Goal: Task Accomplishment & Management: Manage account settings

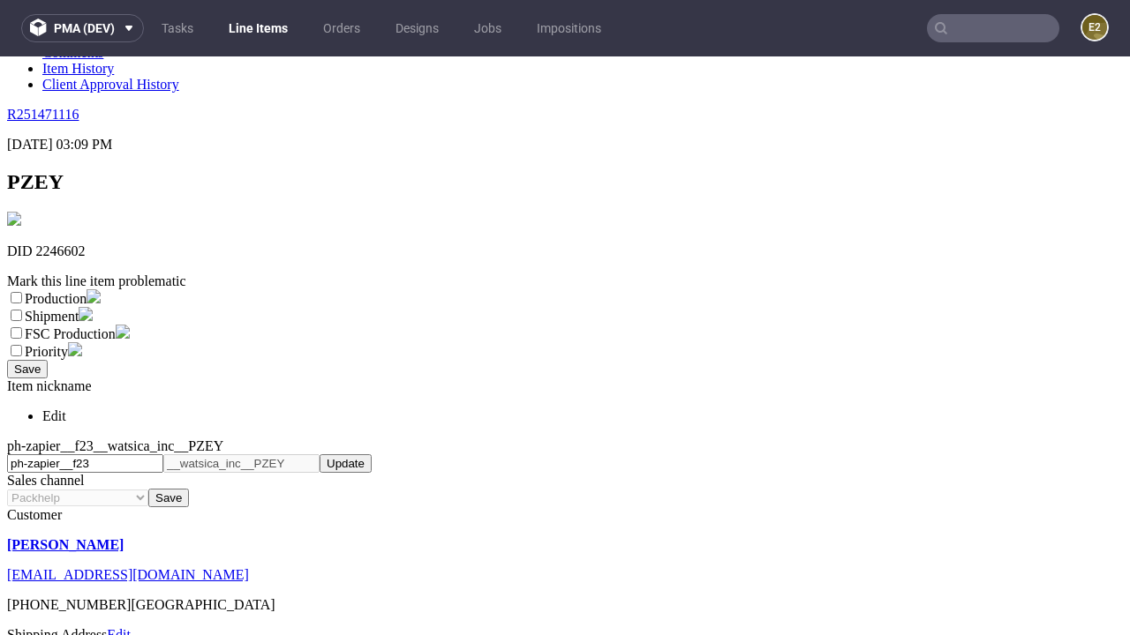
scroll to position [311, 0]
select select "dtp_ca_needed"
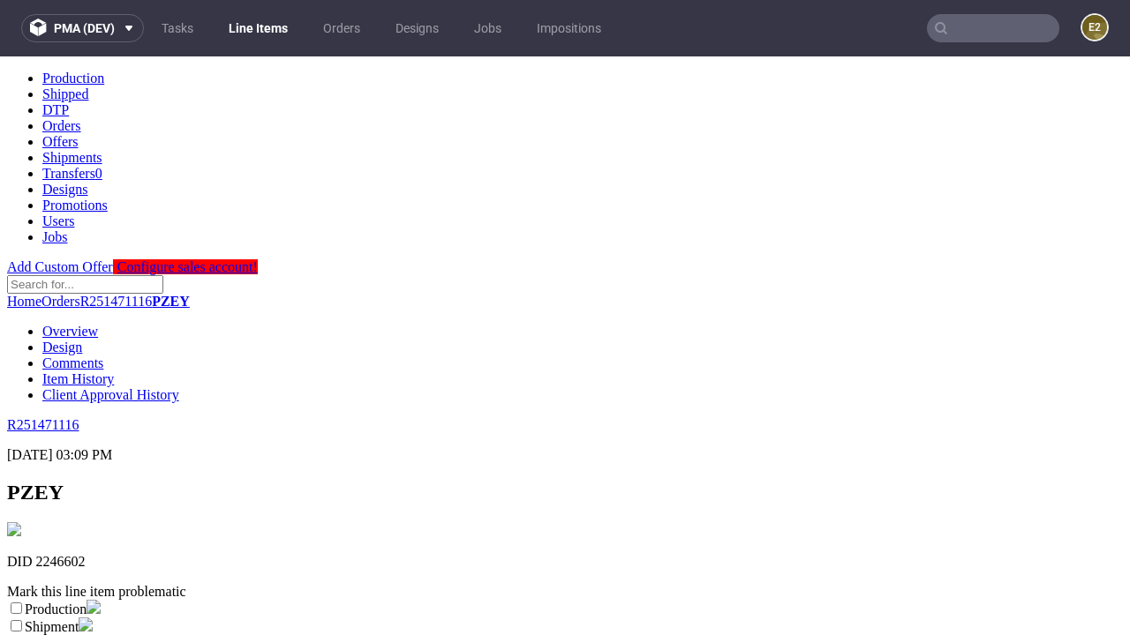
scroll to position [0, 0]
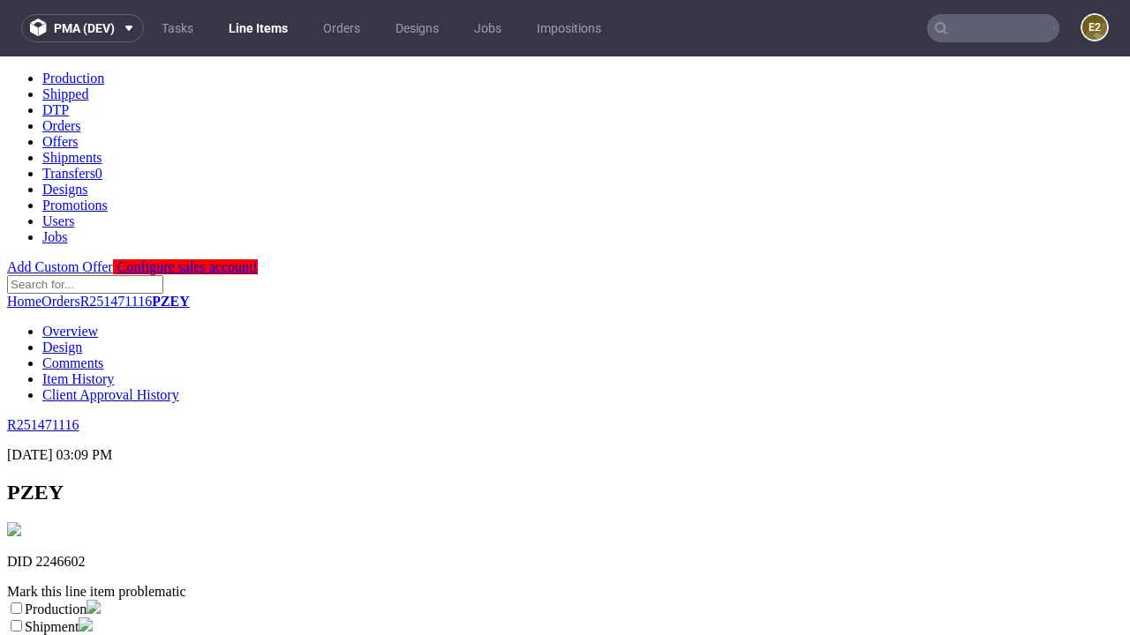
checkbox input "true"
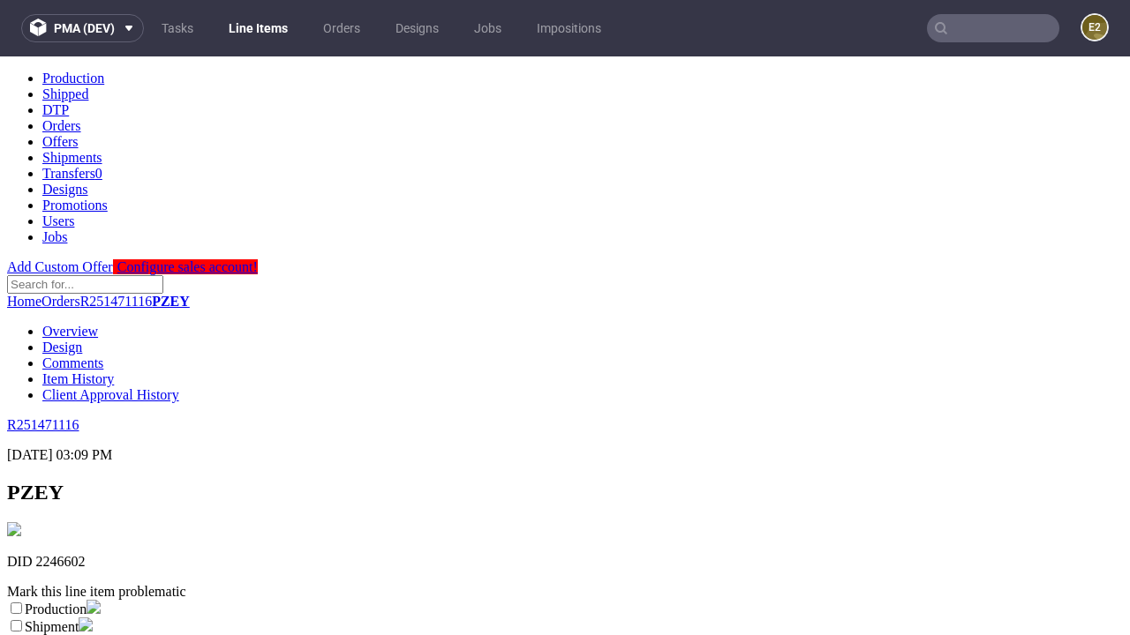
scroll to position [16, 0]
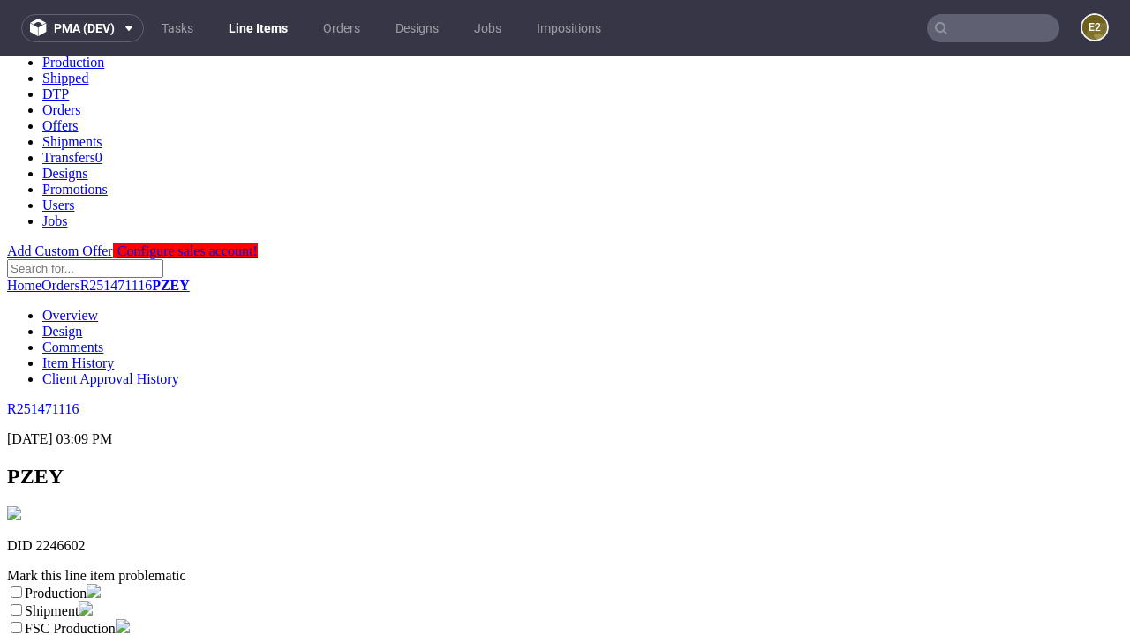
type textarea "test"
